Goal: Information Seeking & Learning: Learn about a topic

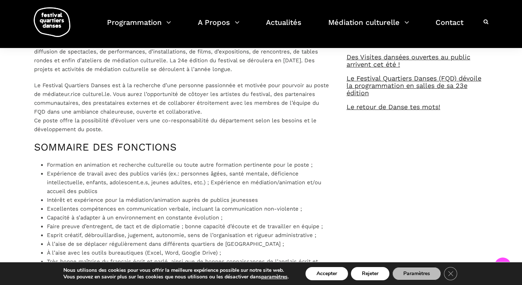
scroll to position [353, 0]
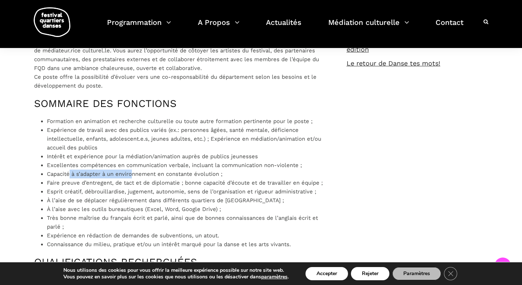
drag, startPoint x: 72, startPoint y: 189, endPoint x: 135, endPoint y: 192, distance: 62.7
click at [135, 178] on li "Capacité à s’adapter à un environnement en constante évolution ;" at bounding box center [189, 174] width 285 height 9
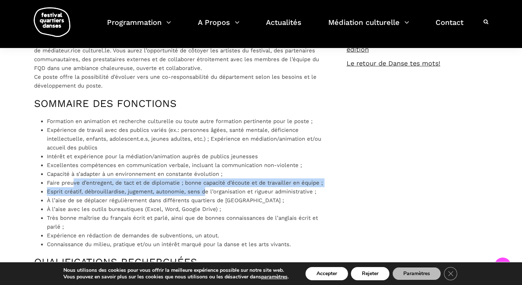
drag, startPoint x: 82, startPoint y: 196, endPoint x: 203, endPoint y: 204, distance: 121.5
click at [204, 204] on ul "Formation en animation et recherche culturelle ou toute autre formation pertine…" at bounding box center [189, 183] width 285 height 132
click at [202, 187] on li "Faire preuve d’entregent, de tact et de diplomatie ; bonne capacité d’écoute et…" at bounding box center [189, 182] width 285 height 9
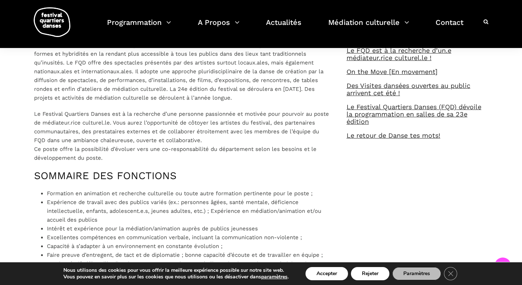
scroll to position [278, 0]
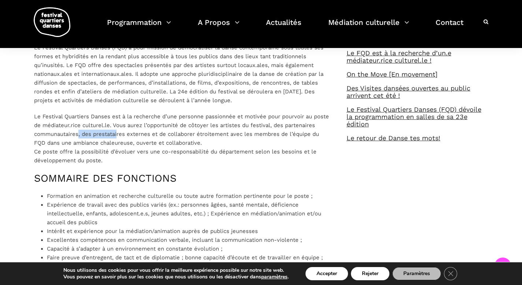
drag, startPoint x: 81, startPoint y: 147, endPoint x: 119, endPoint y: 148, distance: 38.1
click at [119, 148] on p "Le Festival Quartiers Danses est à la recherche d’une personne passionnée et mo…" at bounding box center [183, 138] width 298 height 53
drag, startPoint x: 80, startPoint y: 161, endPoint x: 139, endPoint y: 162, distance: 58.6
click at [139, 162] on p "Le Festival Quartiers Danses est à la recherche d’une personne passionnée et mo…" at bounding box center [183, 138] width 298 height 53
click at [137, 163] on p "Le Festival Quartiers Danses est à la recherche d’une personne passionnée et mo…" at bounding box center [183, 138] width 298 height 53
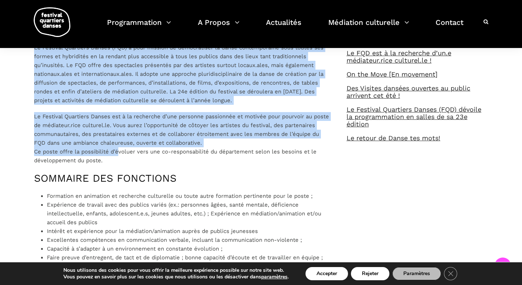
drag, startPoint x: 26, startPoint y: 168, endPoint x: 118, endPoint y: 169, distance: 91.9
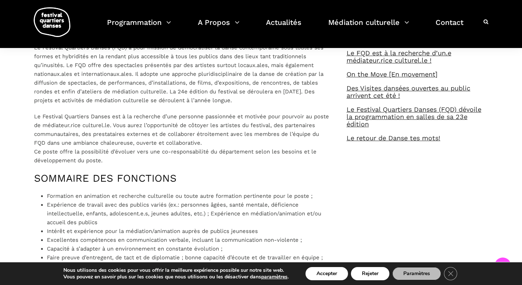
click at [121, 165] on p "Le Festival Quartiers Danses est à la recherche d’une personne passionnée et mo…" at bounding box center [183, 138] width 298 height 53
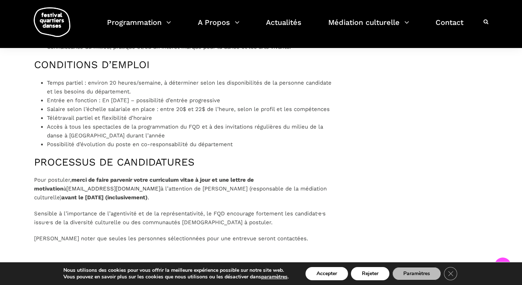
scroll to position [712, 0]
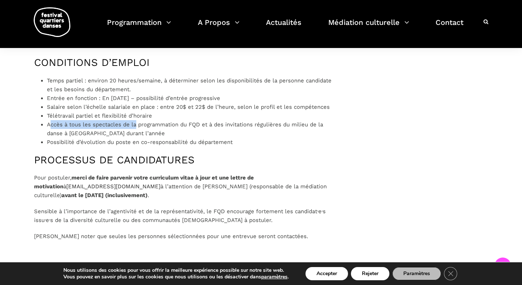
drag, startPoint x: 49, startPoint y: 140, endPoint x: 135, endPoint y: 140, distance: 85.7
click at [135, 138] on li "Accès à tous les spectacles de la programmation du FQD et à des invitations rég…" at bounding box center [189, 129] width 285 height 18
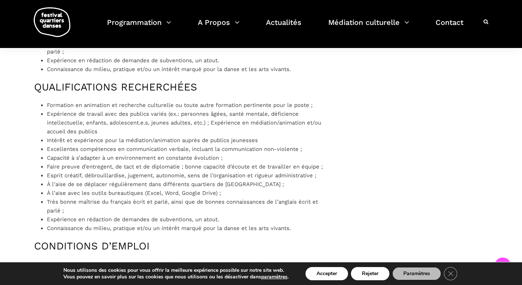
scroll to position [467, 0]
